Goal: Task Accomplishment & Management: Use online tool/utility

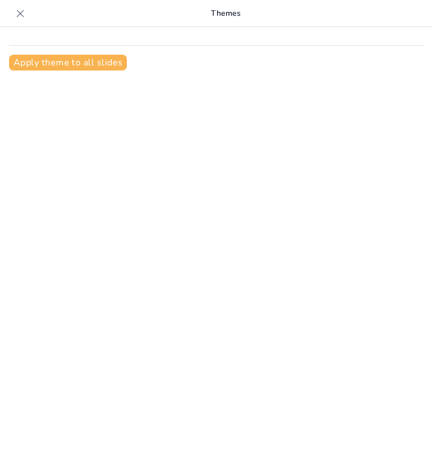
type input "Importancia del Estudio de Suelos SPT en la Construcción Civil"
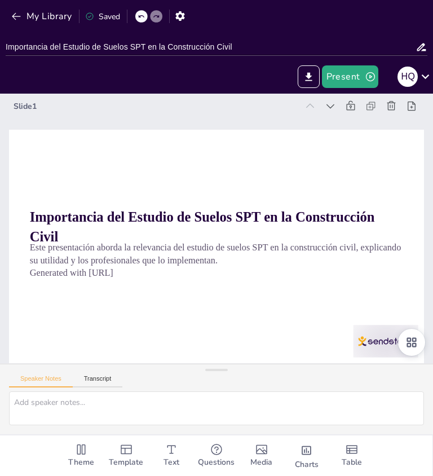
checkbox input "true"
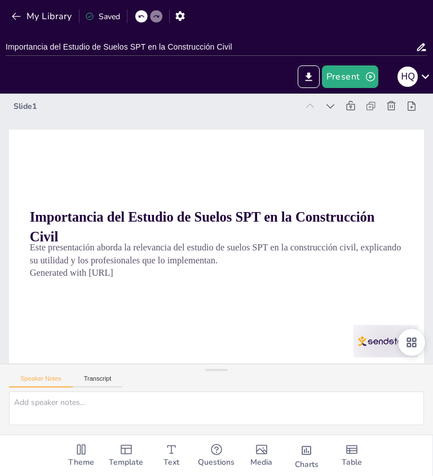
checkbox input "true"
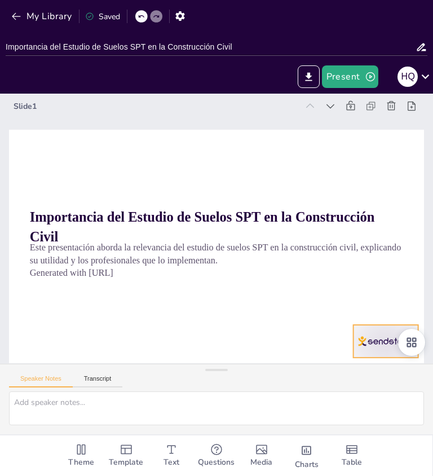
click at [323, 387] on div at bounding box center [288, 419] width 72 height 64
checkbox input "true"
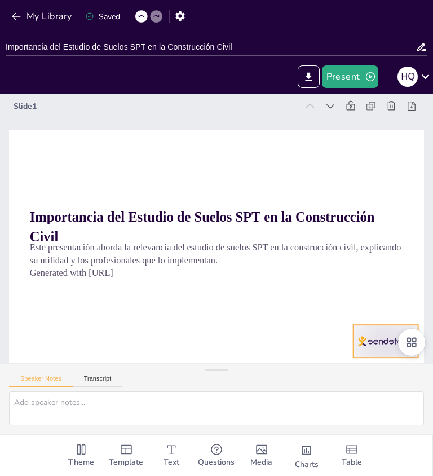
checkbox input "true"
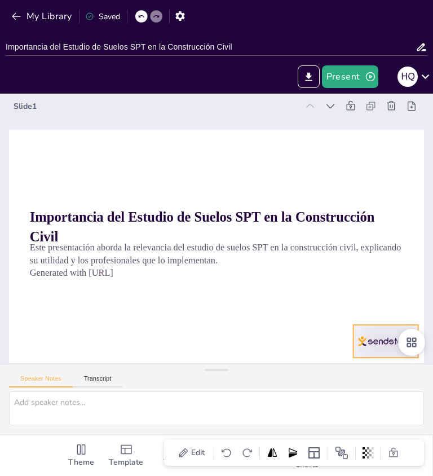
checkbox input "true"
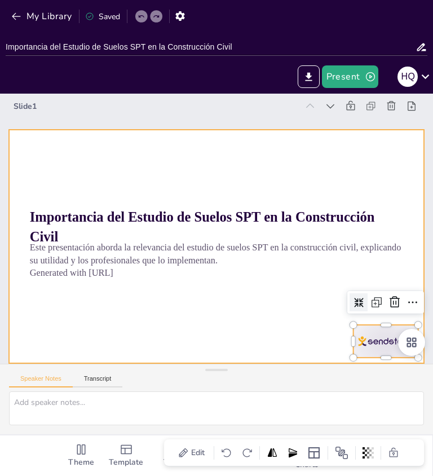
checkbox input "true"
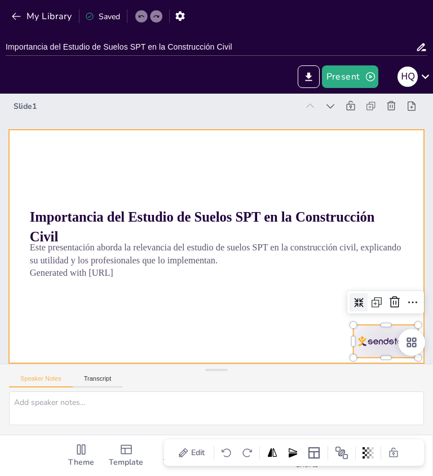
click at [286, 319] on div at bounding box center [216, 247] width 415 height 234
checkbox input "true"
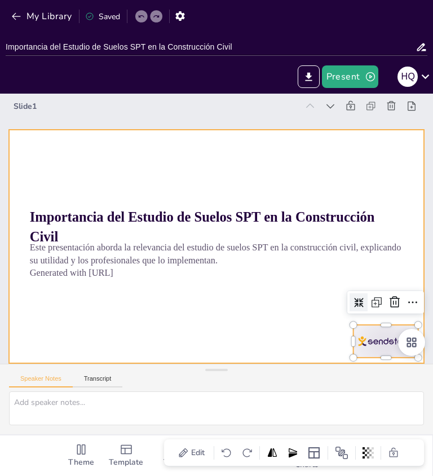
checkbox input "true"
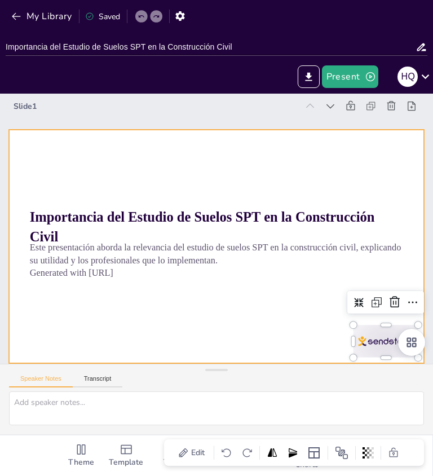
checkbox input "true"
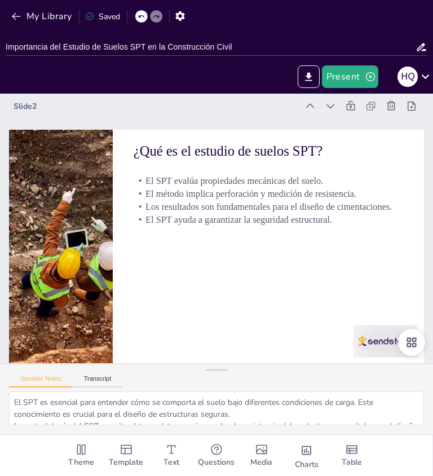
type textarea "El SPT es esencial para entender cómo se comporta el suelo bajo diferentes cond…"
checkbox input "true"
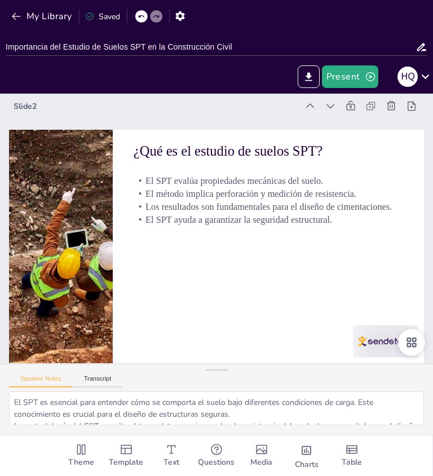
checkbox input "true"
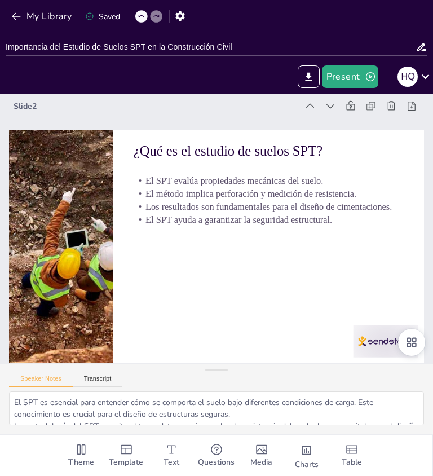
checkbox input "true"
type textarea "La resistencia del suelo es un factor determinante en el diseño de cualquier es…"
checkbox input "true"
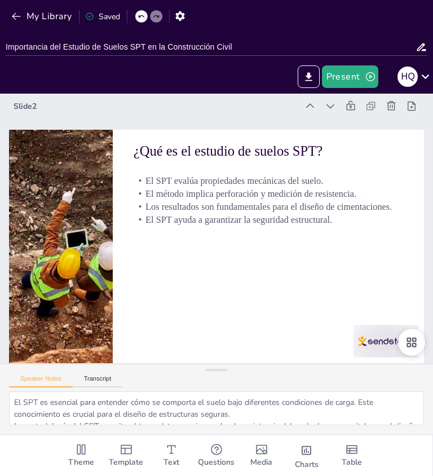
checkbox input "true"
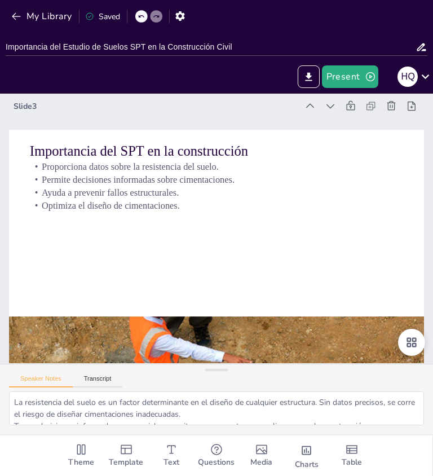
checkbox input "true"
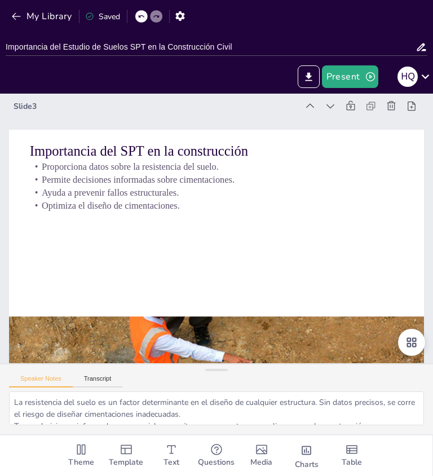
checkbox input "true"
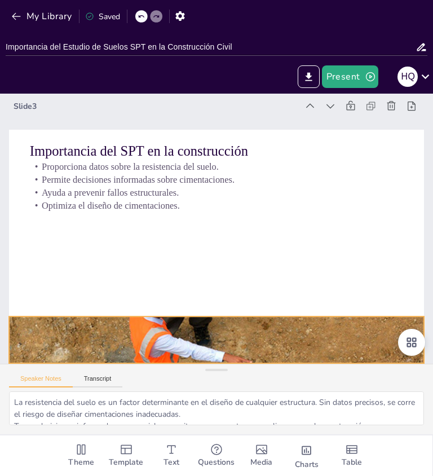
click at [341, 348] on div at bounding box center [216, 339] width 415 height 277
checkbox input "true"
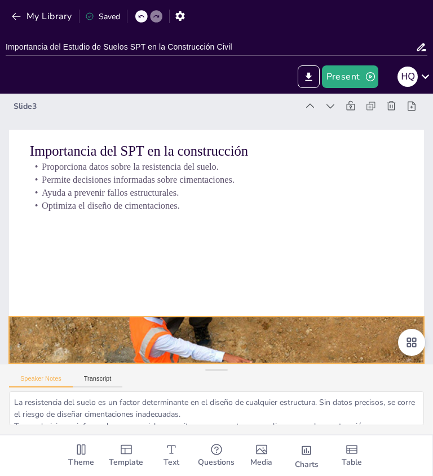
checkbox input "true"
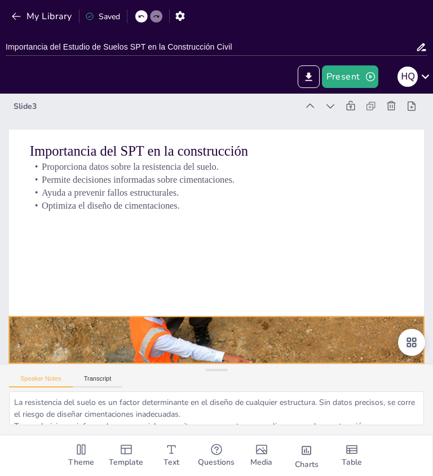
checkbox input "true"
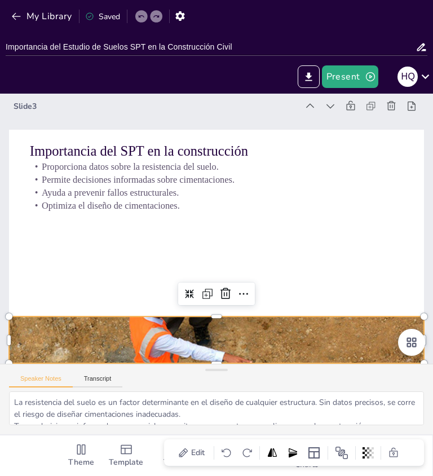
checkbox input "true"
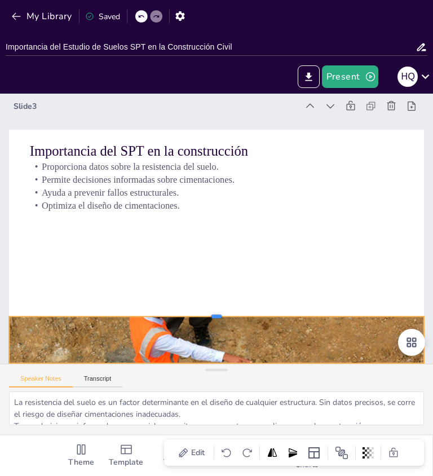
checkbox input "true"
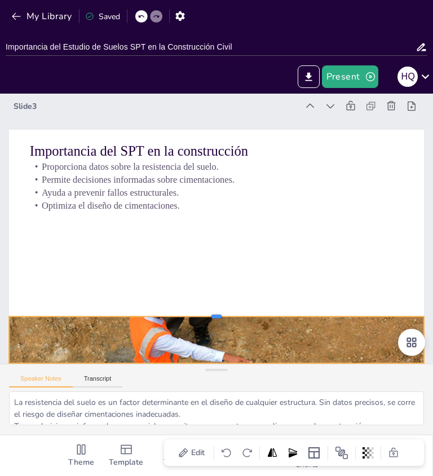
checkbox input "true"
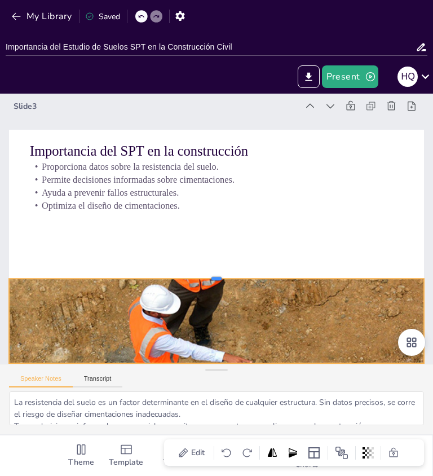
checkbox input "true"
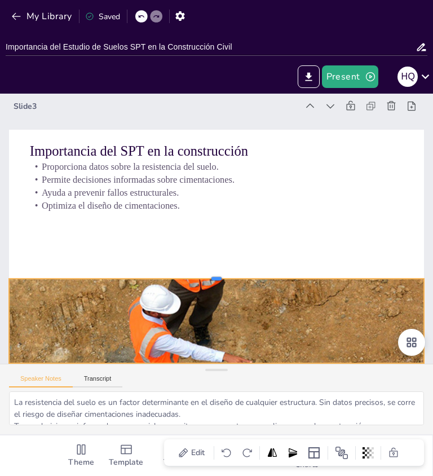
checkbox input "true"
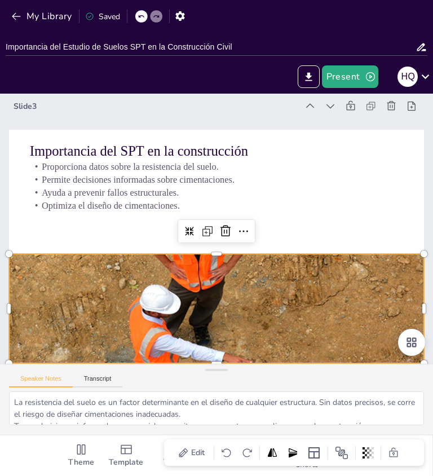
checkbox input "true"
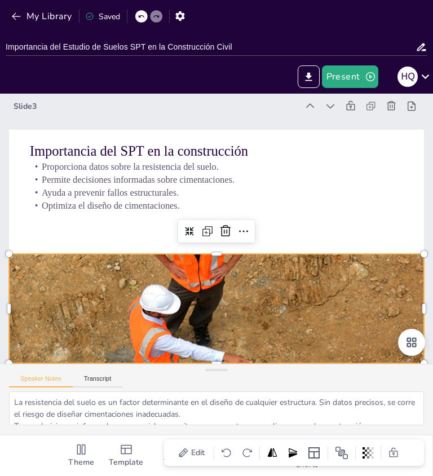
checkbox input "true"
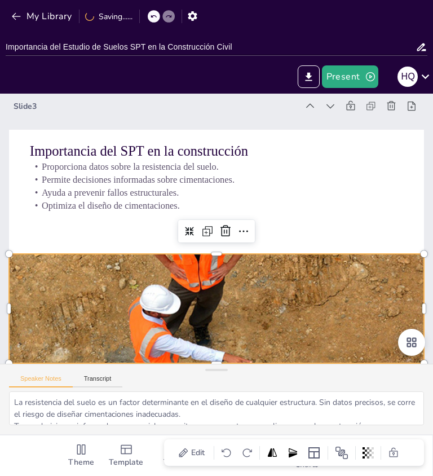
checkbox input "true"
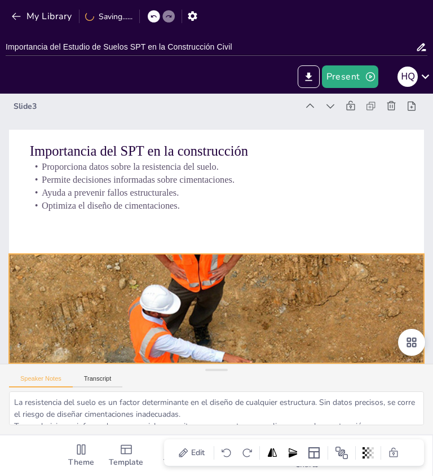
checkbox input "true"
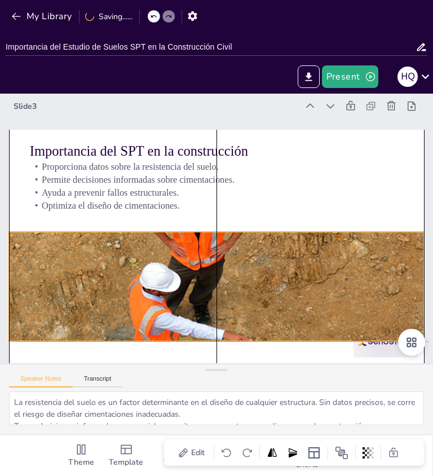
checkbox input "true"
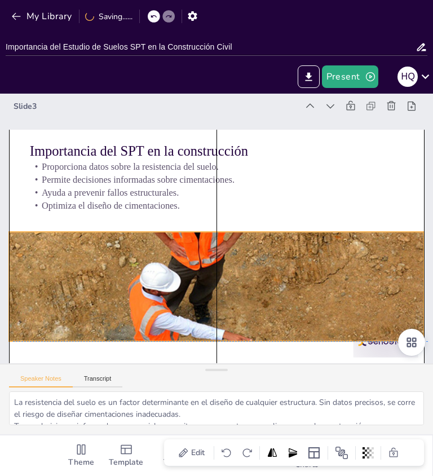
checkbox input "true"
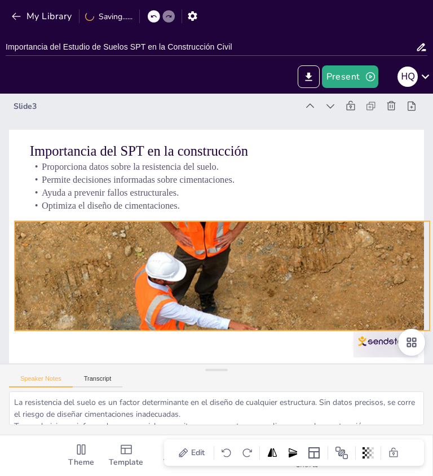
checkbox input "true"
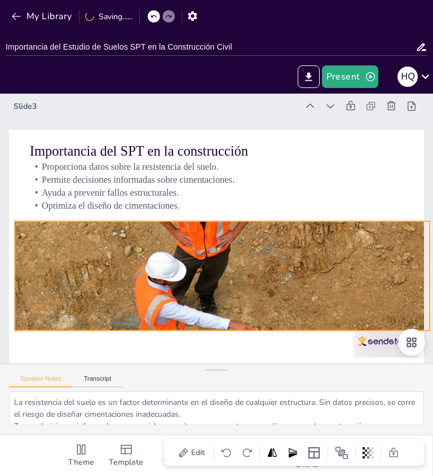
checkbox input "true"
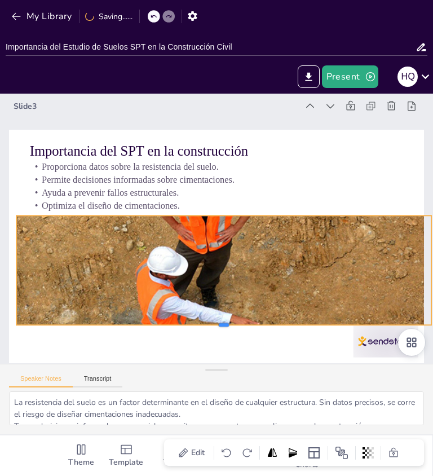
checkbox input "true"
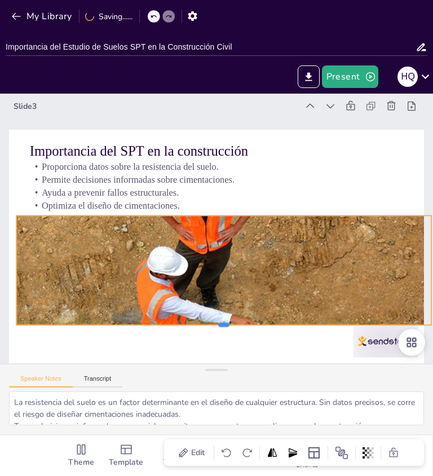
checkbox input "true"
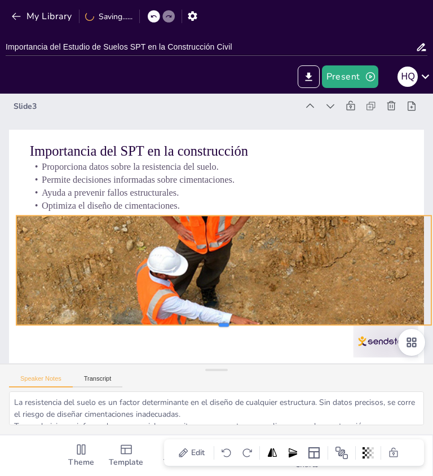
checkbox input "true"
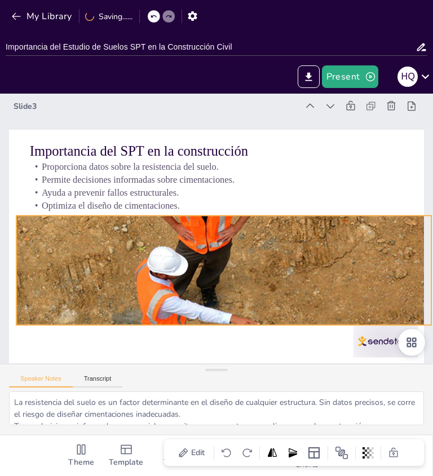
checkbox input "true"
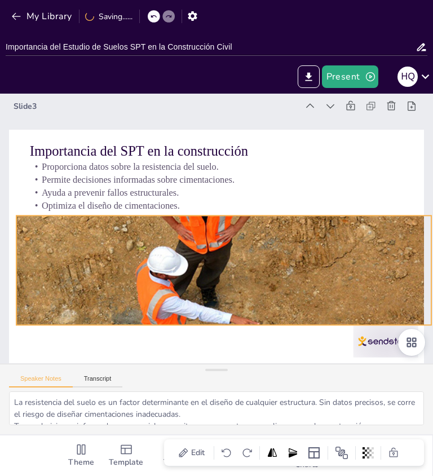
checkbox input "true"
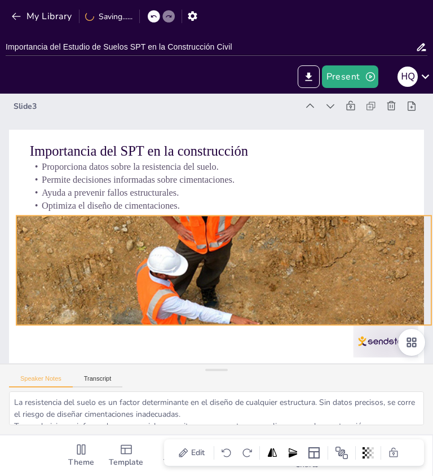
checkbox input "true"
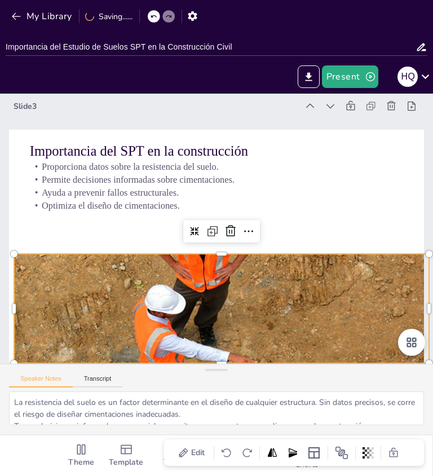
checkbox input "true"
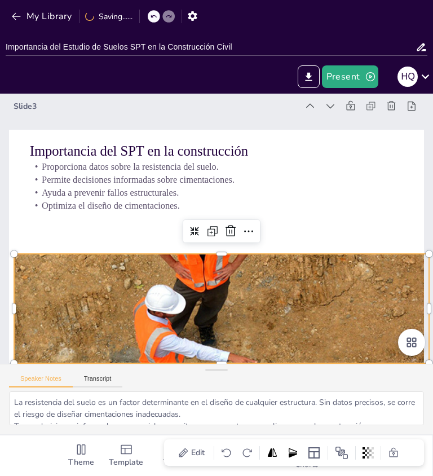
checkbox input "true"
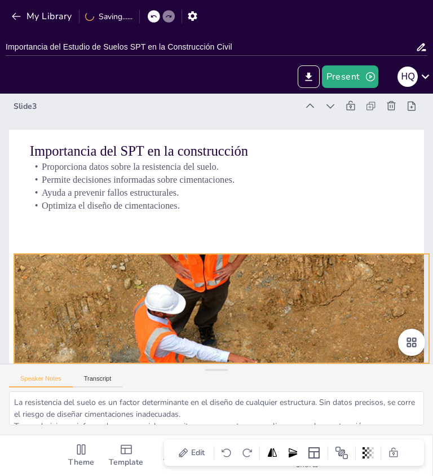
checkbox input "true"
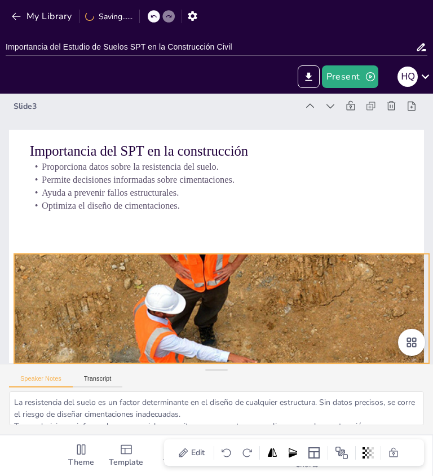
checkbox input "true"
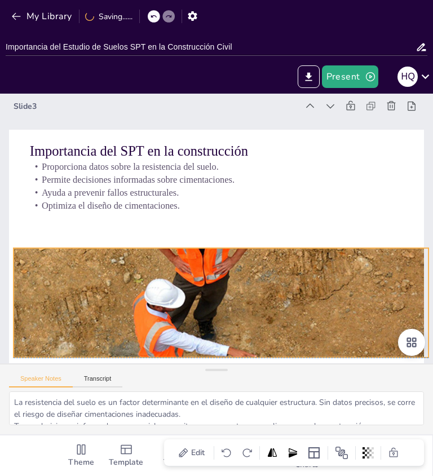
checkbox input "true"
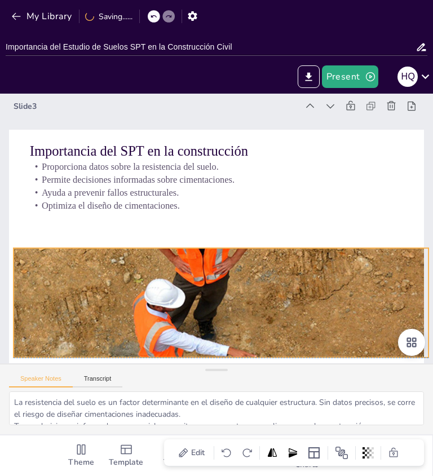
checkbox input "true"
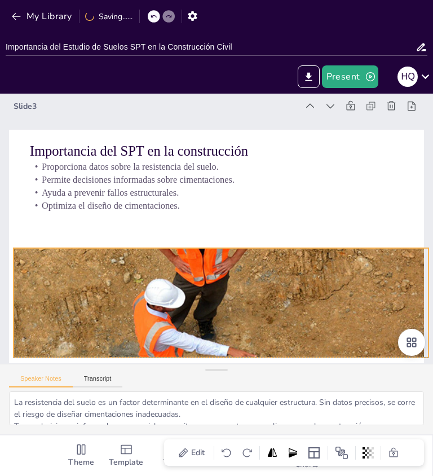
checkbox input "true"
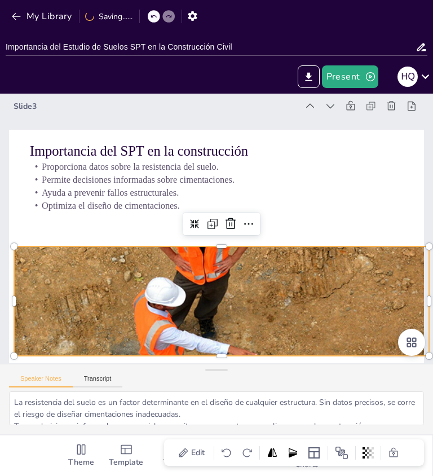
checkbox input "true"
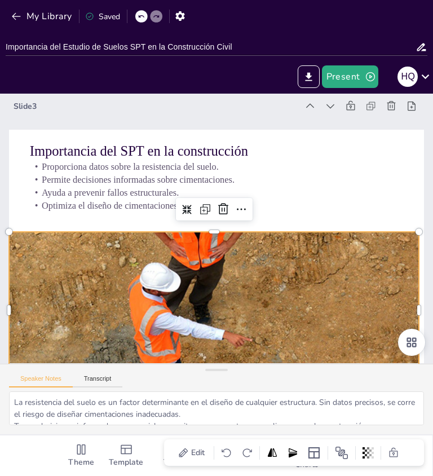
click at [42, 111] on div "Slide 3" at bounding box center [182, 95] width 280 height 69
click at [34, 100] on div "Slide 3" at bounding box center [229, 106] width 415 height 59
click at [28, 105] on div "Slide 3" at bounding box center [156, 106] width 284 height 11
click at [33, 107] on div "Slide 3" at bounding box center [156, 106] width 284 height 11
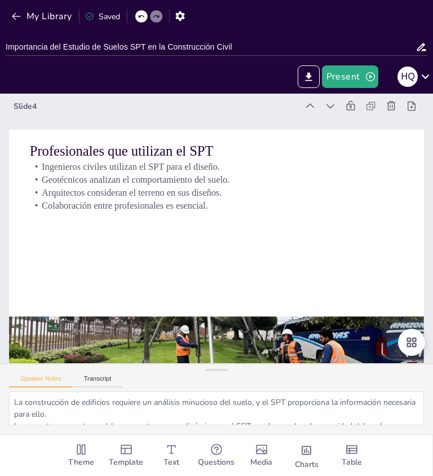
click at [29, 105] on div "Slide 4" at bounding box center [156, 106] width 284 height 11
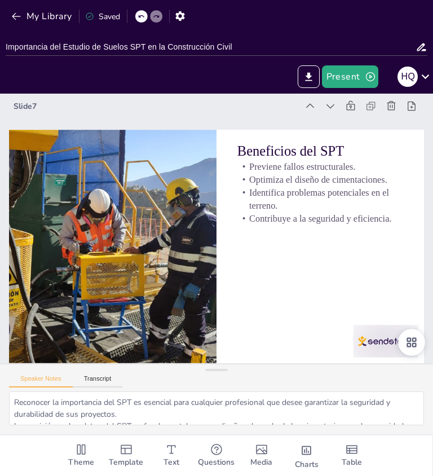
click at [30, 108] on div "Slide 7" at bounding box center [156, 106] width 284 height 11
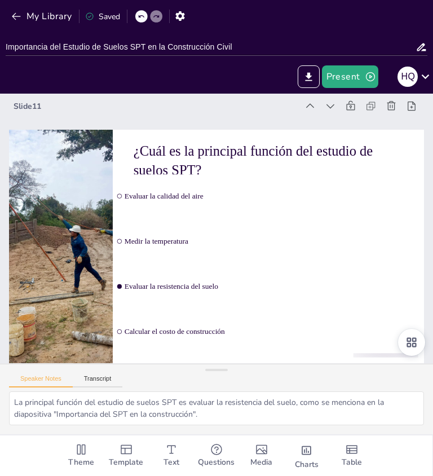
click at [28, 113] on div "Slide 11" at bounding box center [216, 106] width 415 height 16
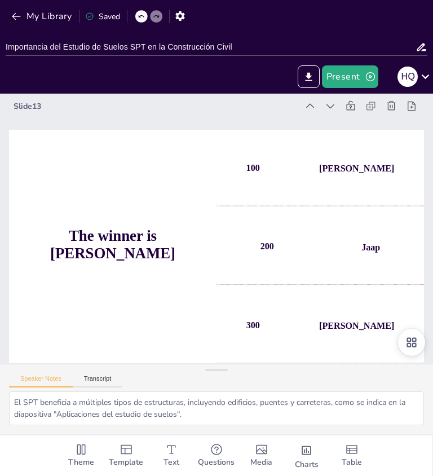
click at [27, 108] on div "Slide 13" at bounding box center [169, 100] width 284 height 41
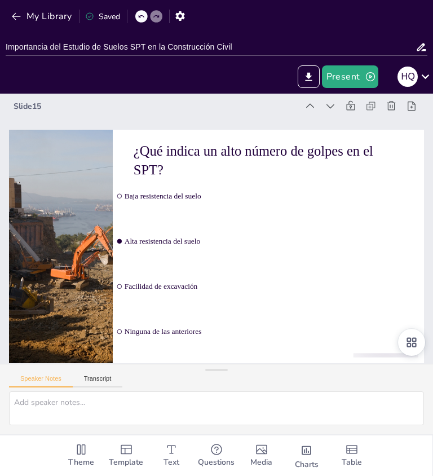
click at [42, 104] on div "Slide 15" at bounding box center [182, 95] width 280 height 69
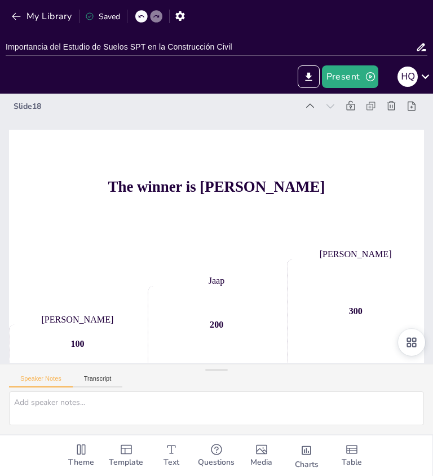
click at [79, 106] on div "Slide 18" at bounding box center [211, 91] width 264 height 125
click at [34, 107] on div "Slide 18" at bounding box center [156, 106] width 284 height 11
click at [42, 111] on div "Slide 18" at bounding box center [182, 96] width 280 height 70
click at [34, 110] on div "Slide 18" at bounding box center [156, 106] width 284 height 11
click at [34, 108] on div "Slide 18" at bounding box center [156, 106] width 284 height 11
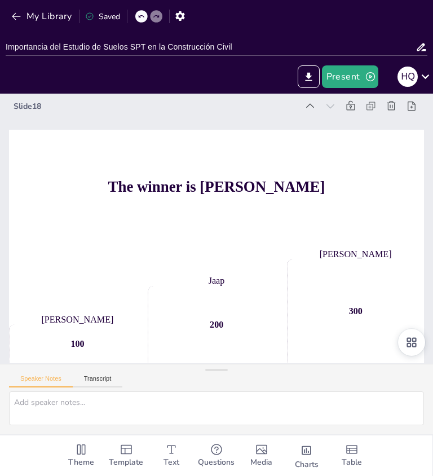
click at [41, 112] on div "Slide 18" at bounding box center [216, 106] width 415 height 16
click at [40, 112] on div "Slide 18" at bounding box center [156, 106] width 284 height 11
click at [46, 101] on div "Slide 18" at bounding box center [156, 106] width 284 height 11
click at [309, 76] on icon "Export to PowerPoint" at bounding box center [308, 76] width 7 height 8
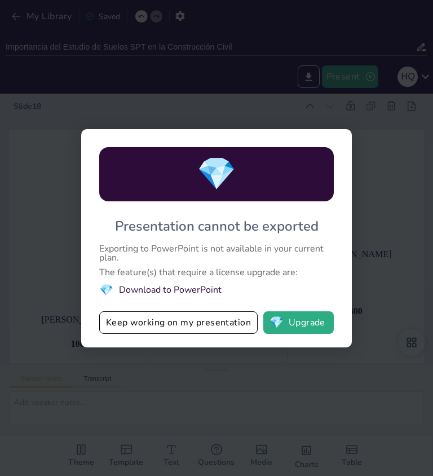
click at [222, 323] on button "Keep working on my presentation" at bounding box center [178, 322] width 159 height 23
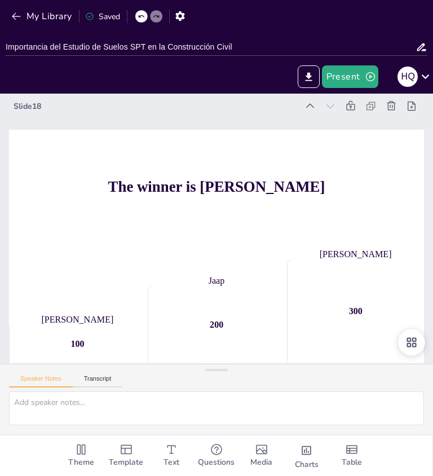
click at [312, 76] on icon "Export to PowerPoint" at bounding box center [308, 76] width 7 height 8
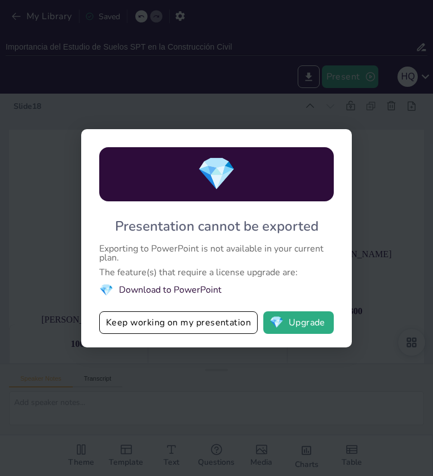
click at [305, 327] on button "💎 Upgrade" at bounding box center [298, 322] width 71 height 23
